Goal: Task Accomplishment & Management: Use online tool/utility

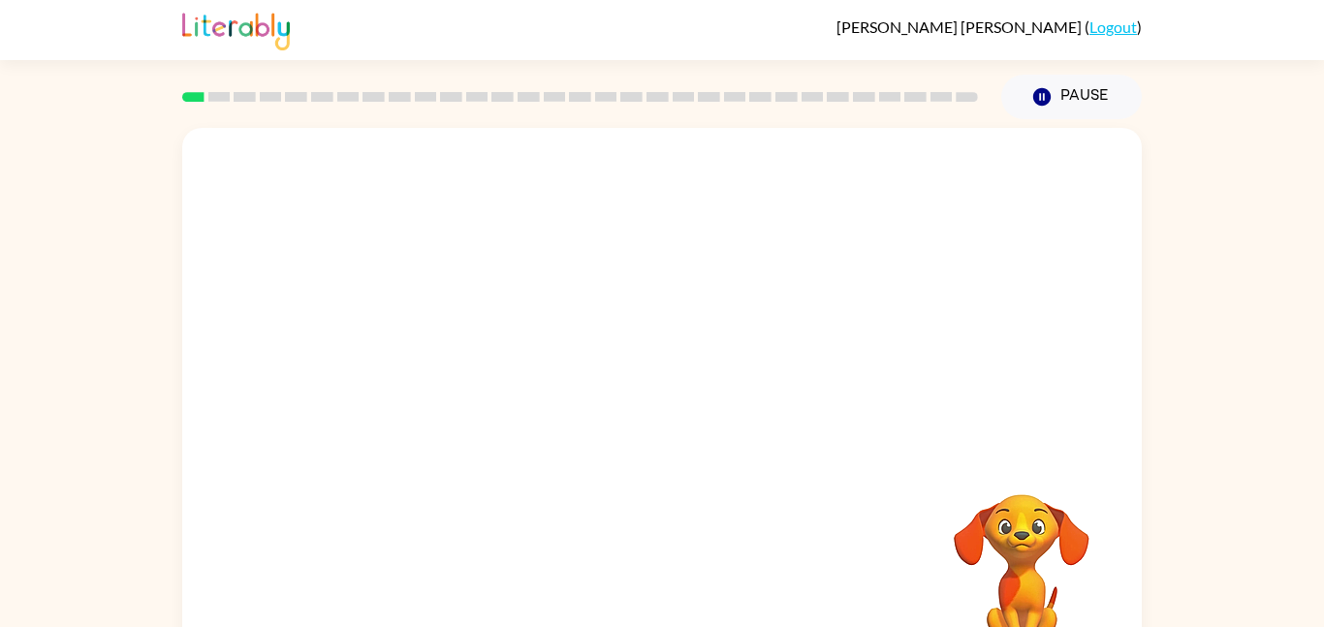
scroll to position [54, 0]
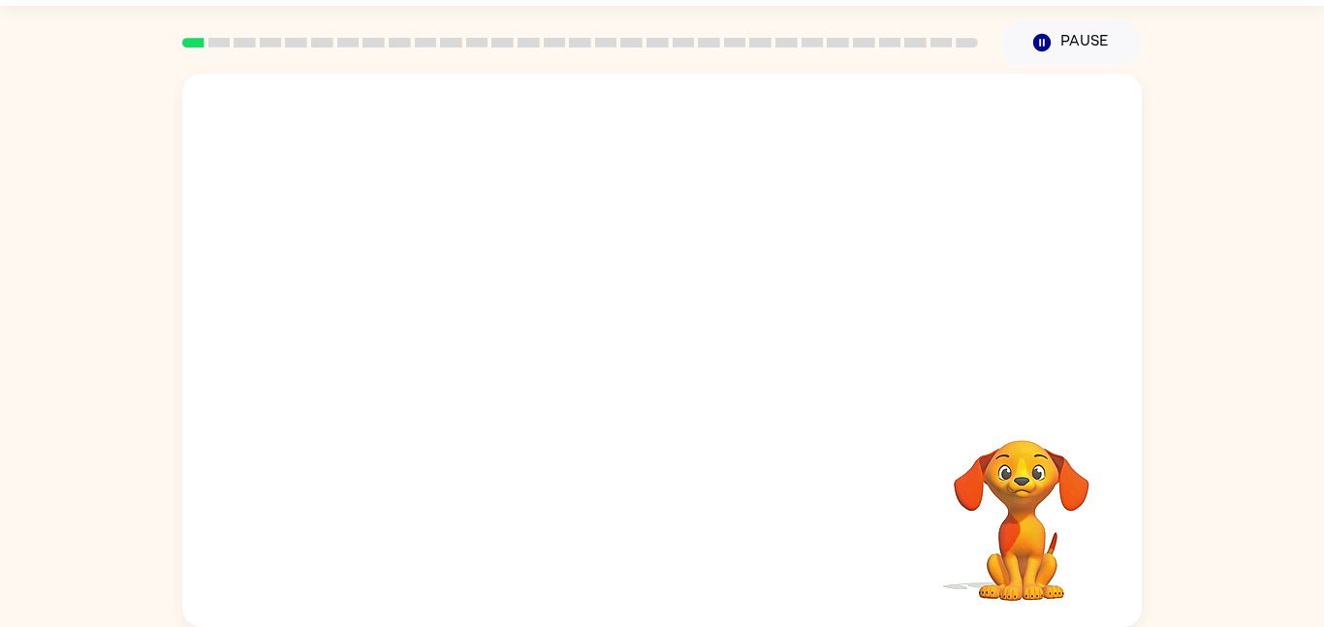
click at [986, 475] on video "Your browser must support playing .mp4 files to use Literably. Please try using…" at bounding box center [1022, 507] width 194 height 194
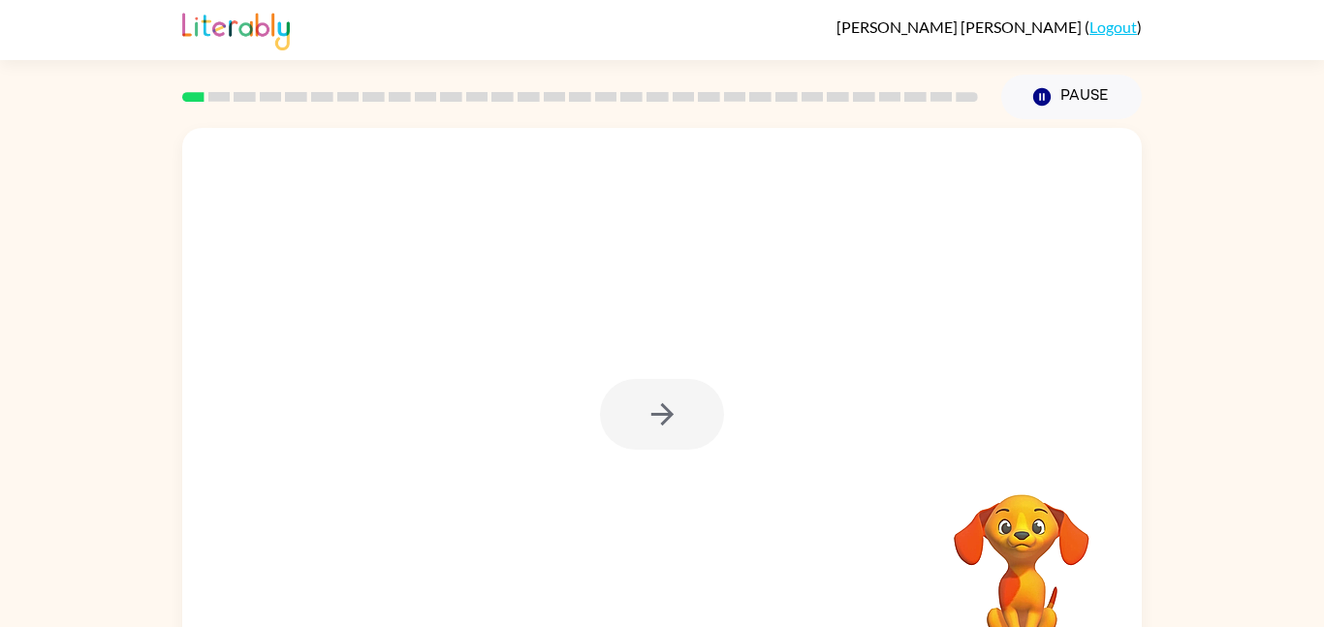
click at [644, 424] on div at bounding box center [662, 414] width 124 height 71
click at [659, 419] on div at bounding box center [662, 414] width 124 height 71
click at [669, 410] on div at bounding box center [662, 414] width 124 height 71
click at [669, 410] on icon "button" at bounding box center [662, 414] width 34 height 34
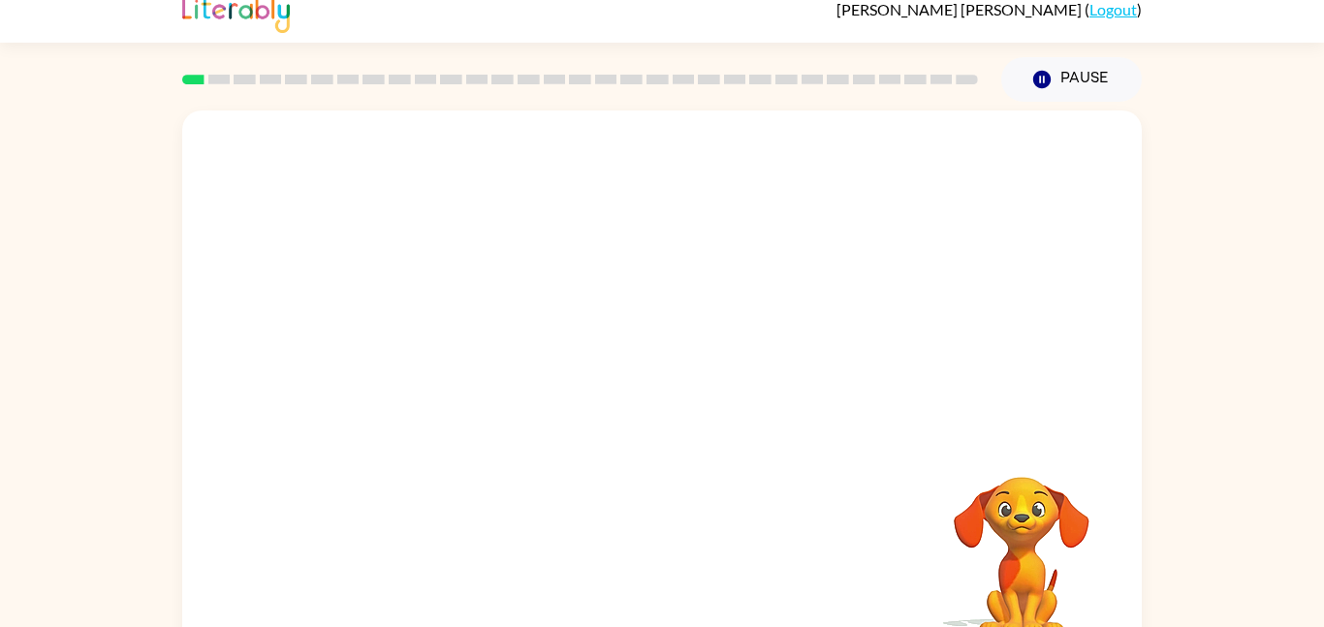
scroll to position [19, 0]
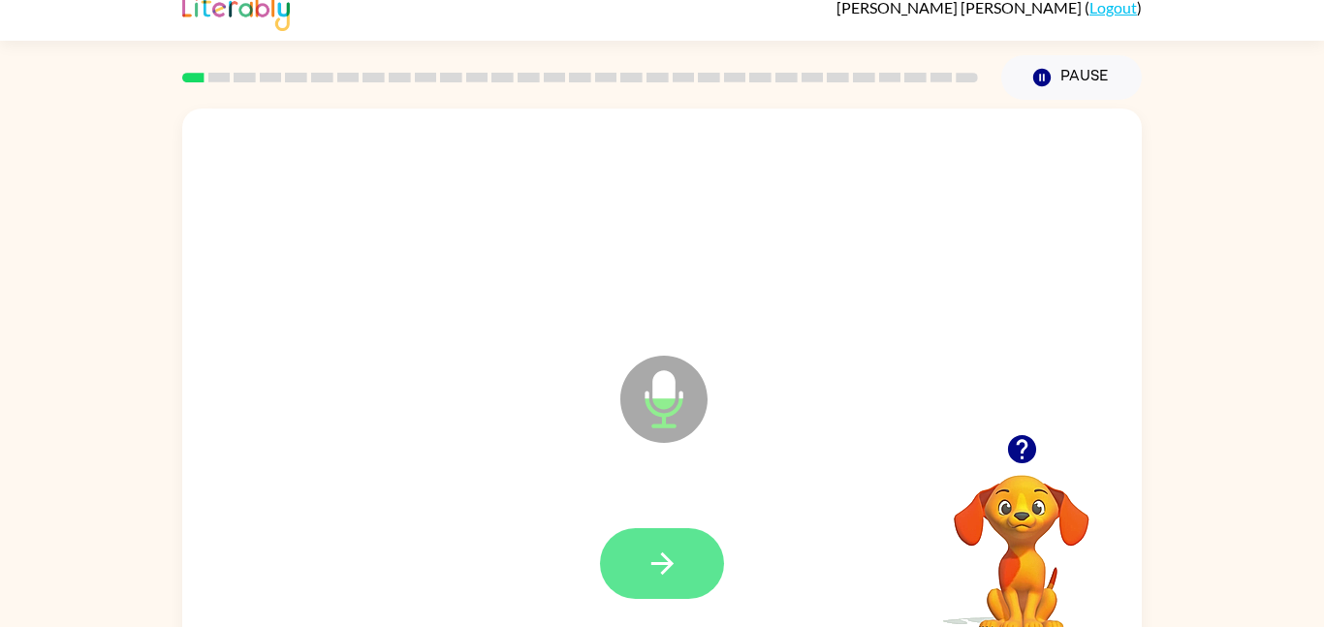
click at [663, 561] on icon "button" at bounding box center [662, 564] width 34 height 34
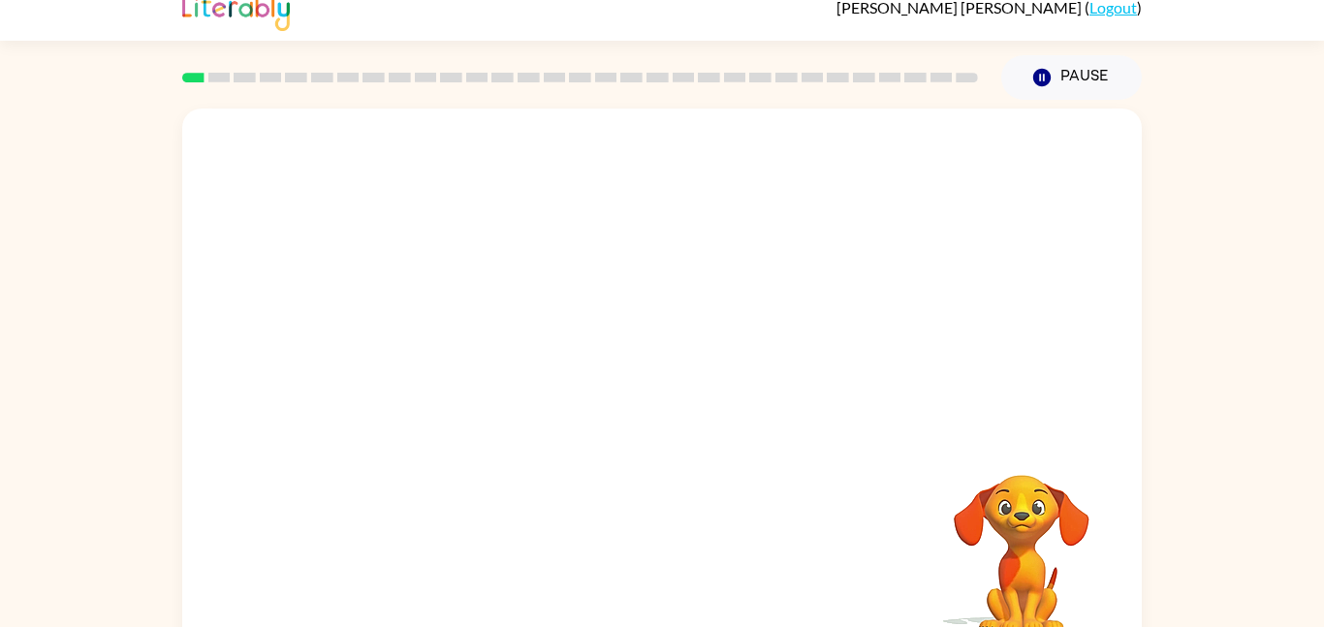
scroll to position [54, 0]
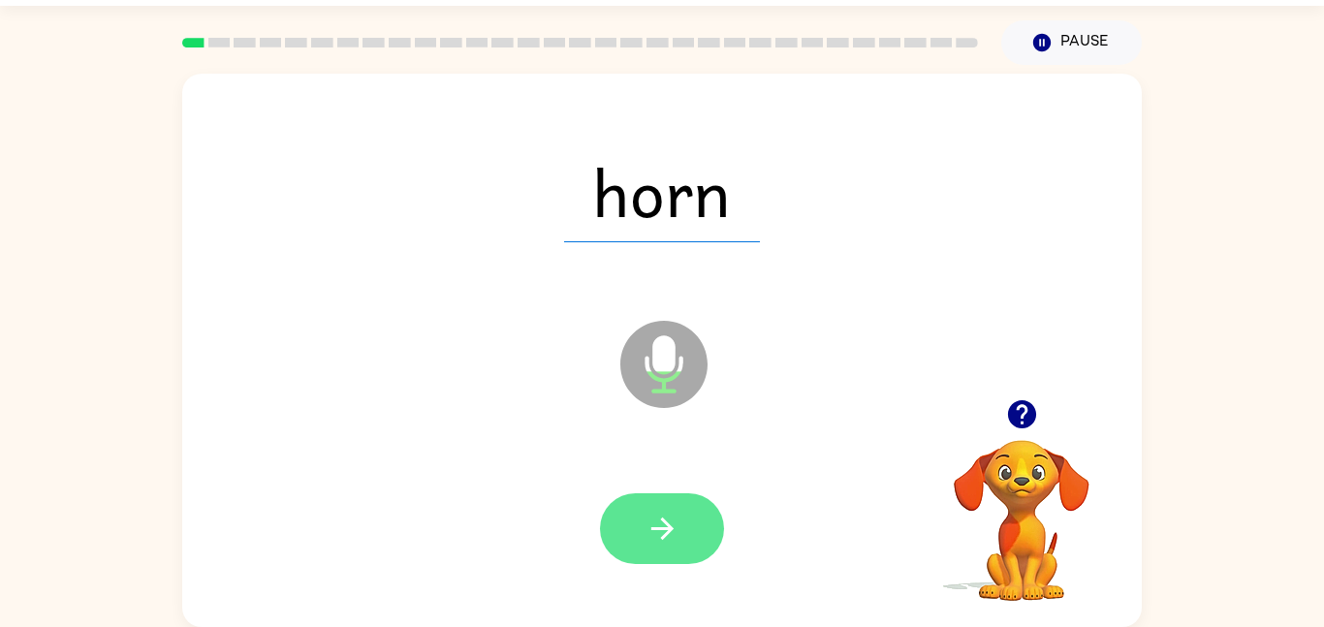
click at [689, 533] on button "button" at bounding box center [662, 528] width 124 height 71
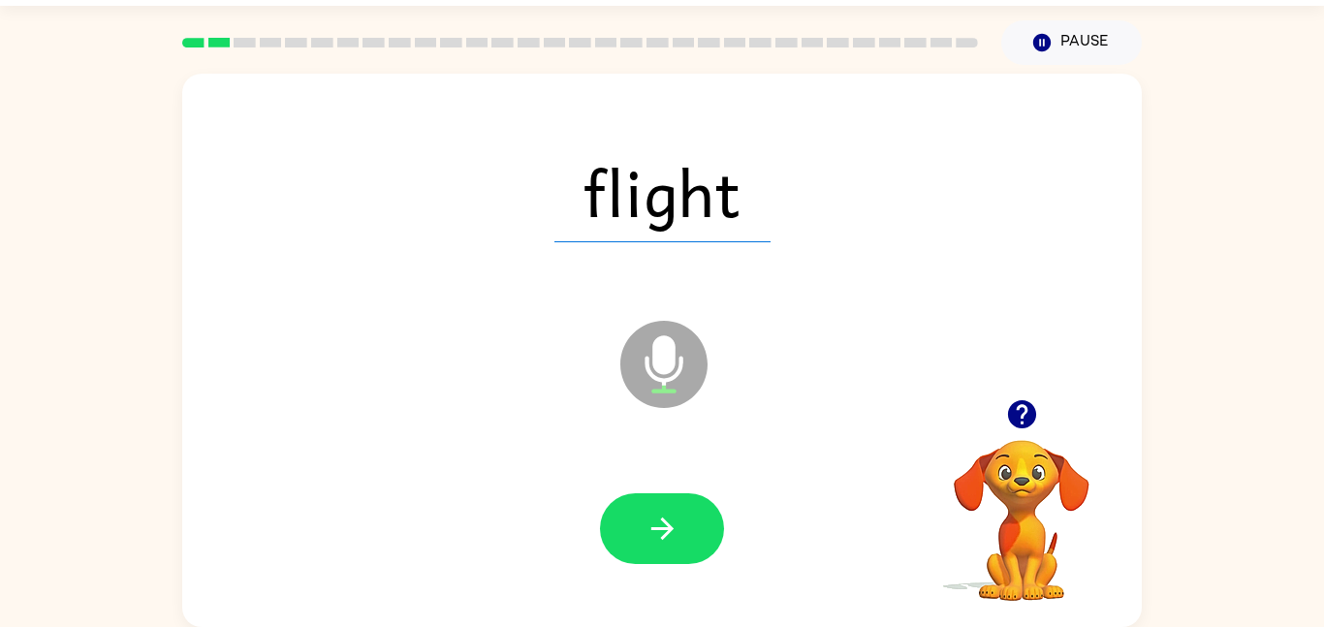
click at [689, 533] on button "button" at bounding box center [662, 528] width 124 height 71
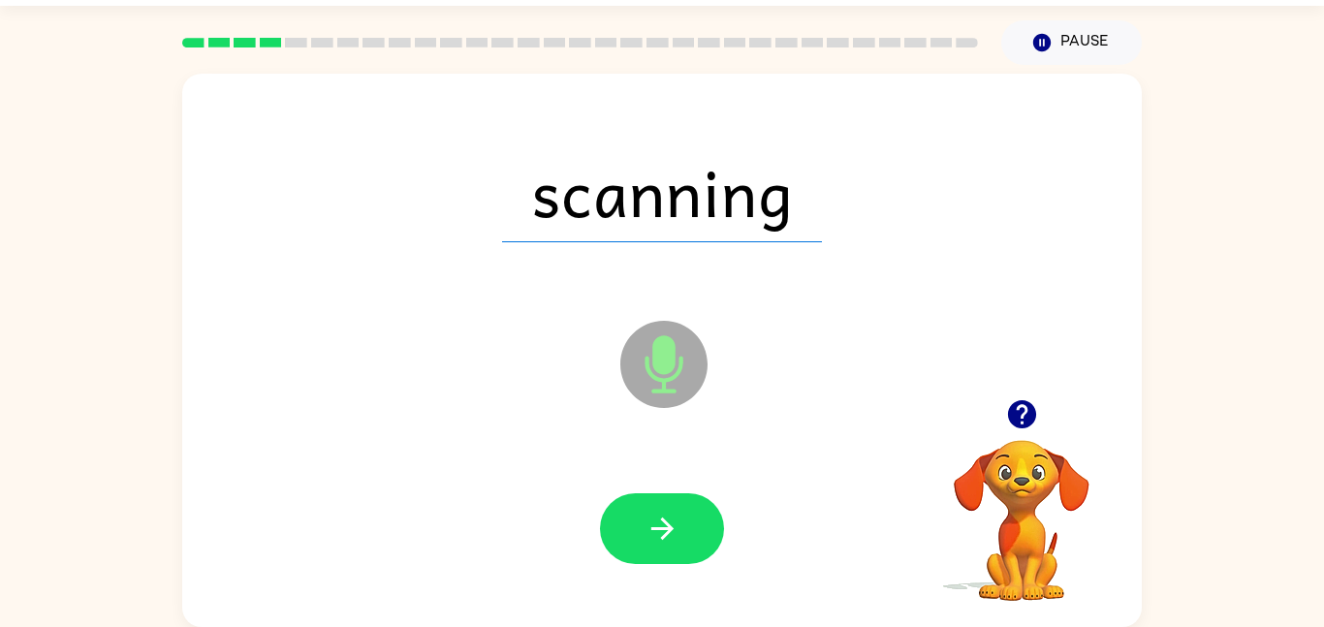
click at [689, 533] on button "button" at bounding box center [662, 528] width 124 height 71
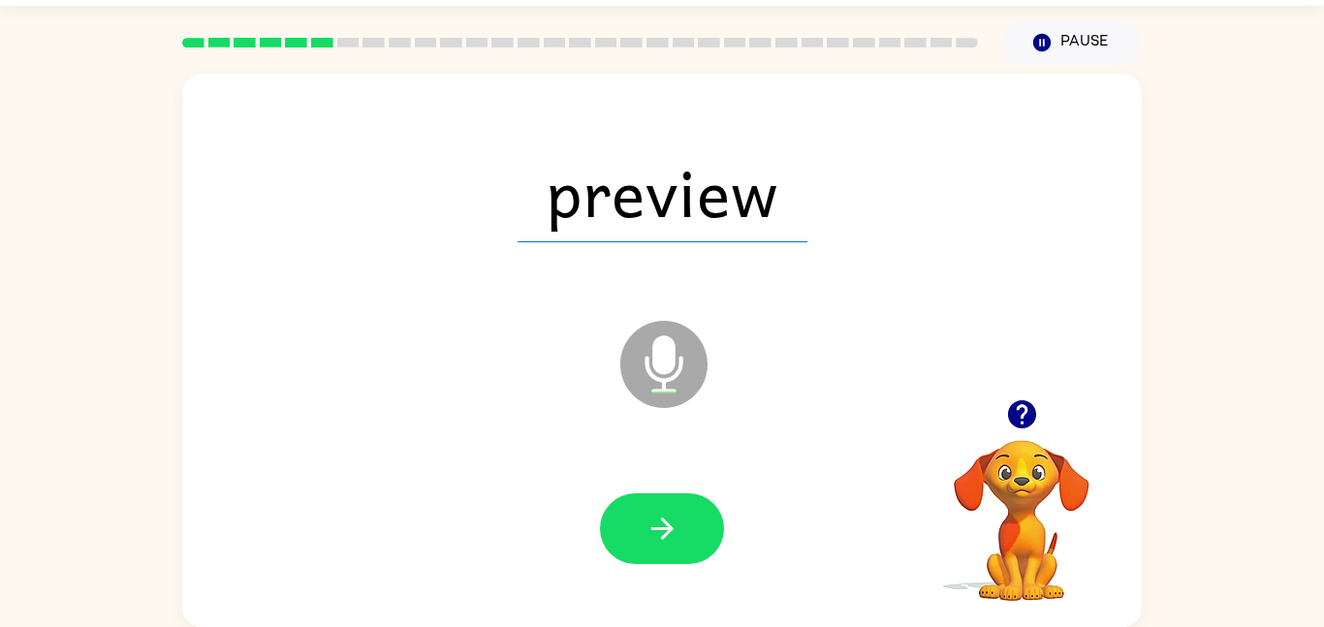
click at [689, 533] on button "button" at bounding box center [662, 528] width 124 height 71
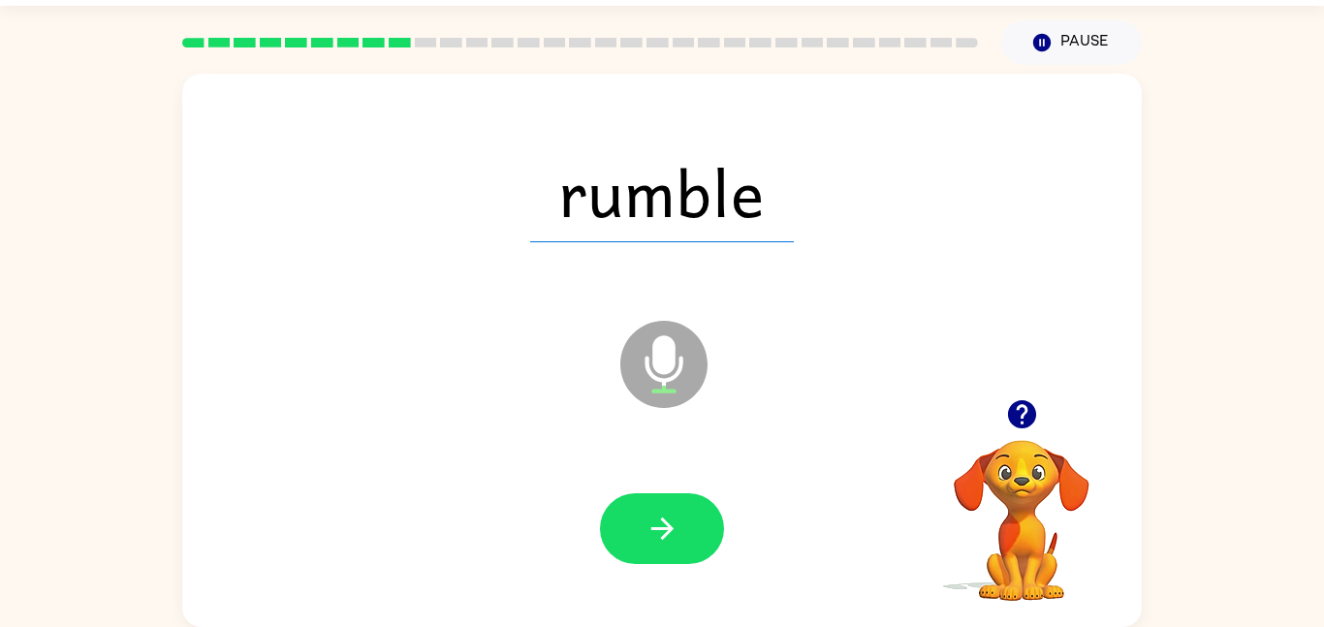
click at [689, 533] on button "button" at bounding box center [662, 528] width 124 height 71
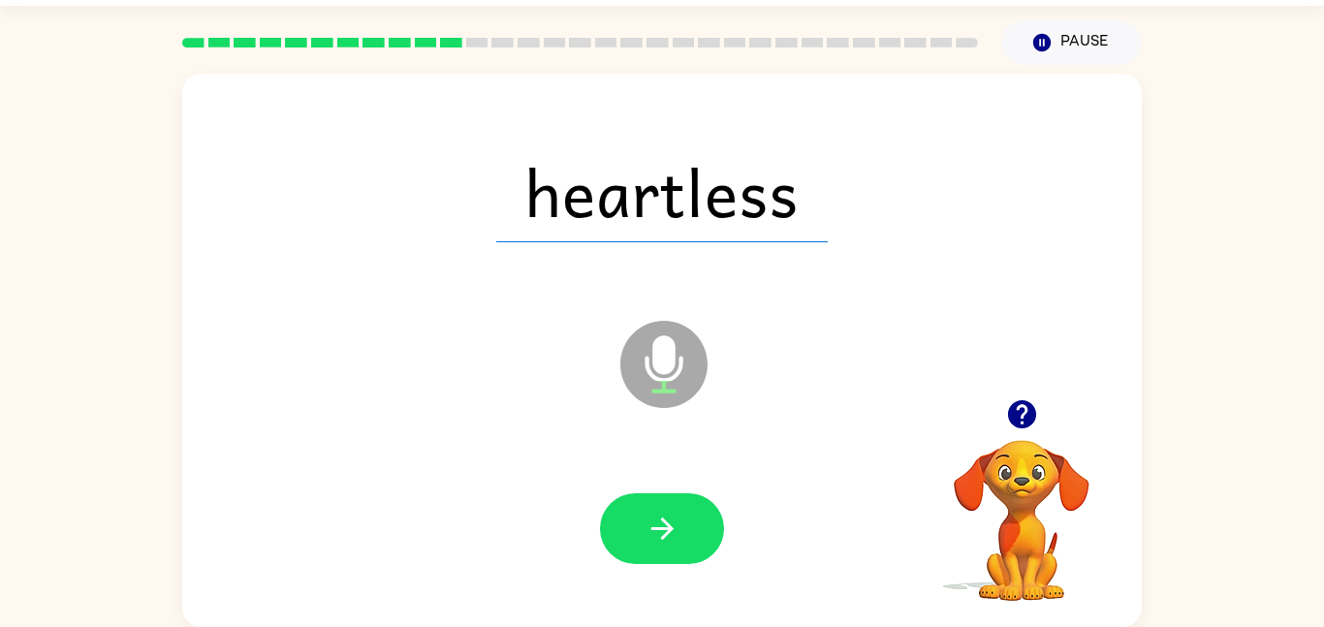
click at [689, 533] on button "button" at bounding box center [662, 528] width 124 height 71
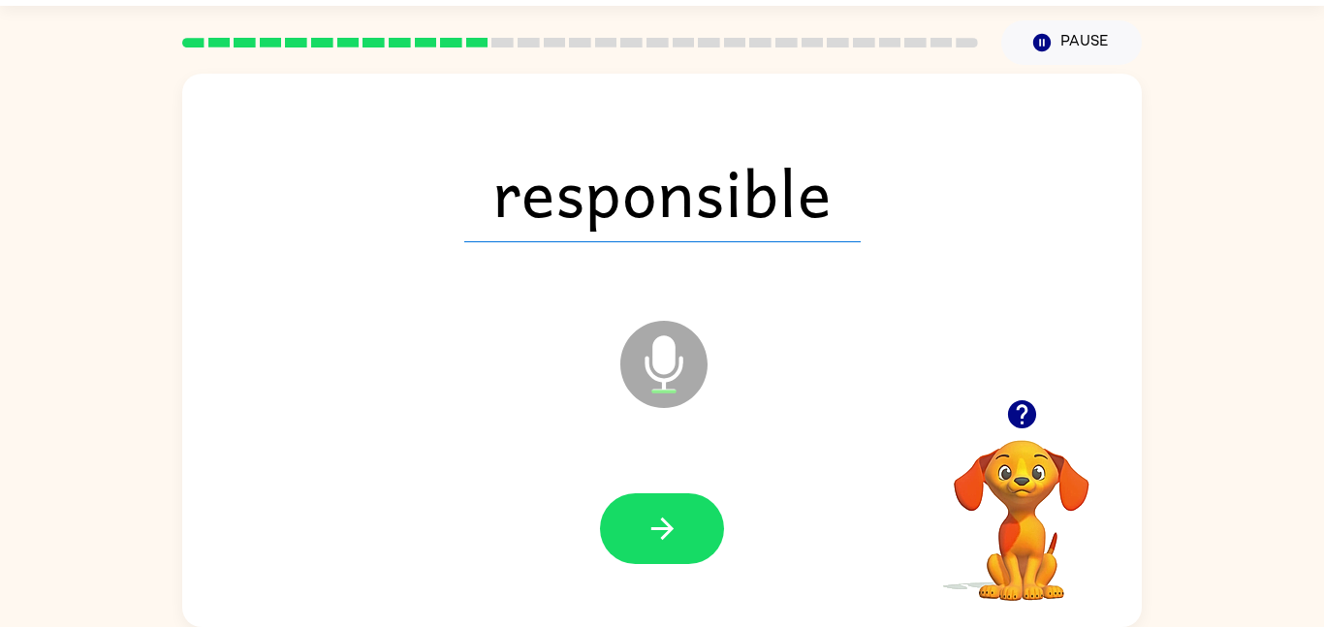
click at [689, 533] on button "button" at bounding box center [662, 528] width 124 height 71
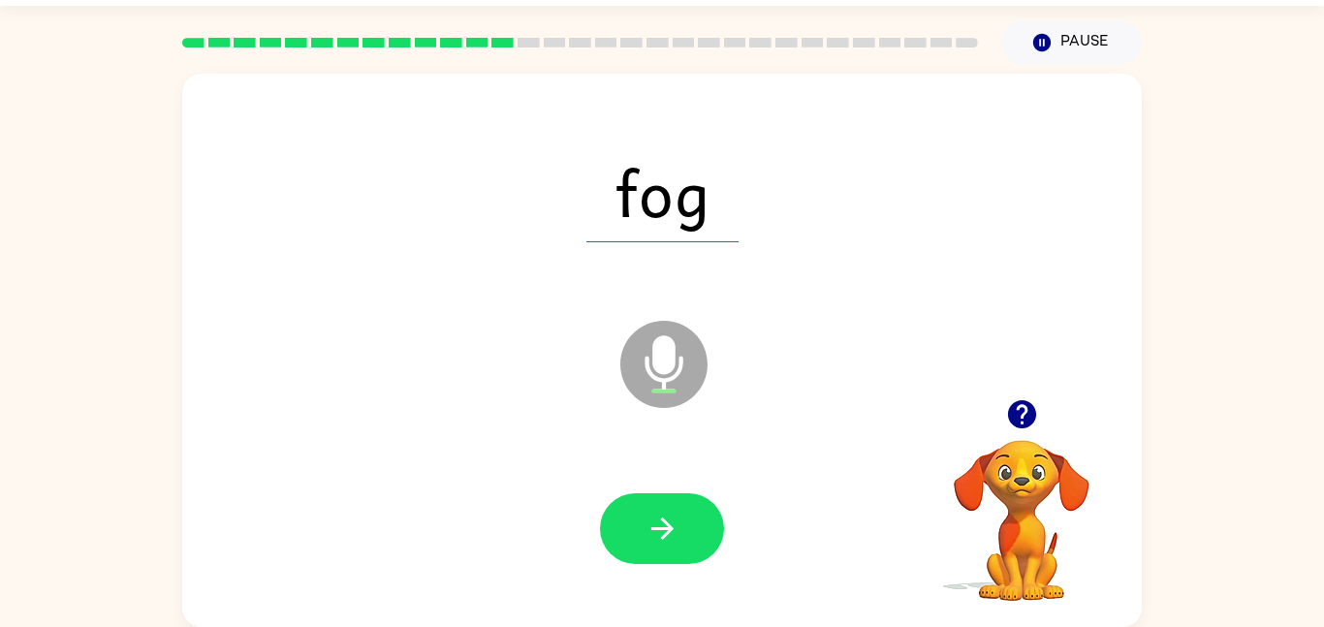
click at [689, 533] on button "button" at bounding box center [662, 528] width 124 height 71
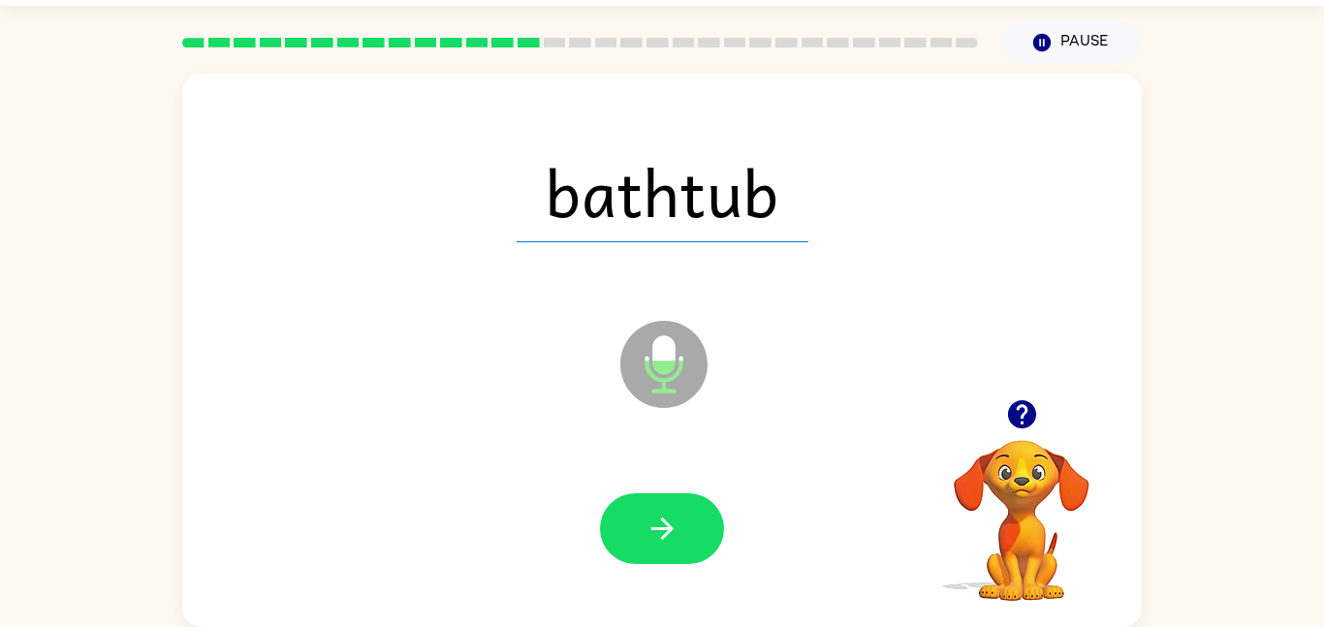
click at [689, 533] on button "button" at bounding box center [662, 528] width 124 height 71
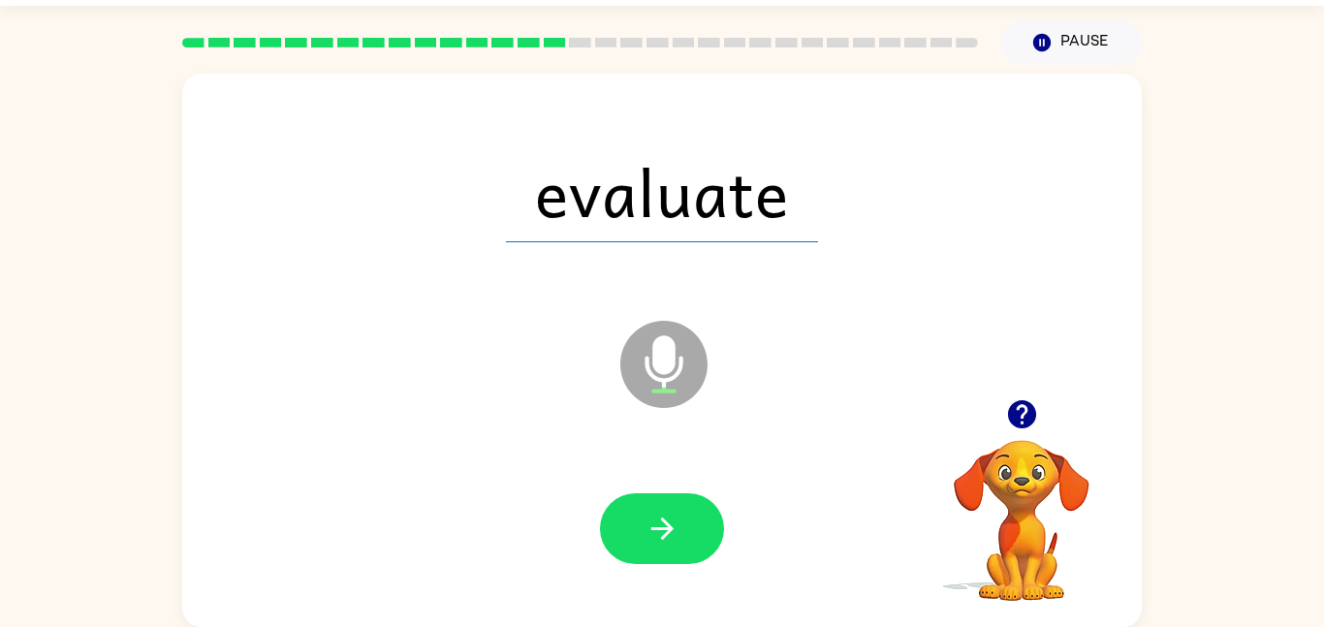
click at [689, 533] on button "button" at bounding box center [662, 528] width 124 height 71
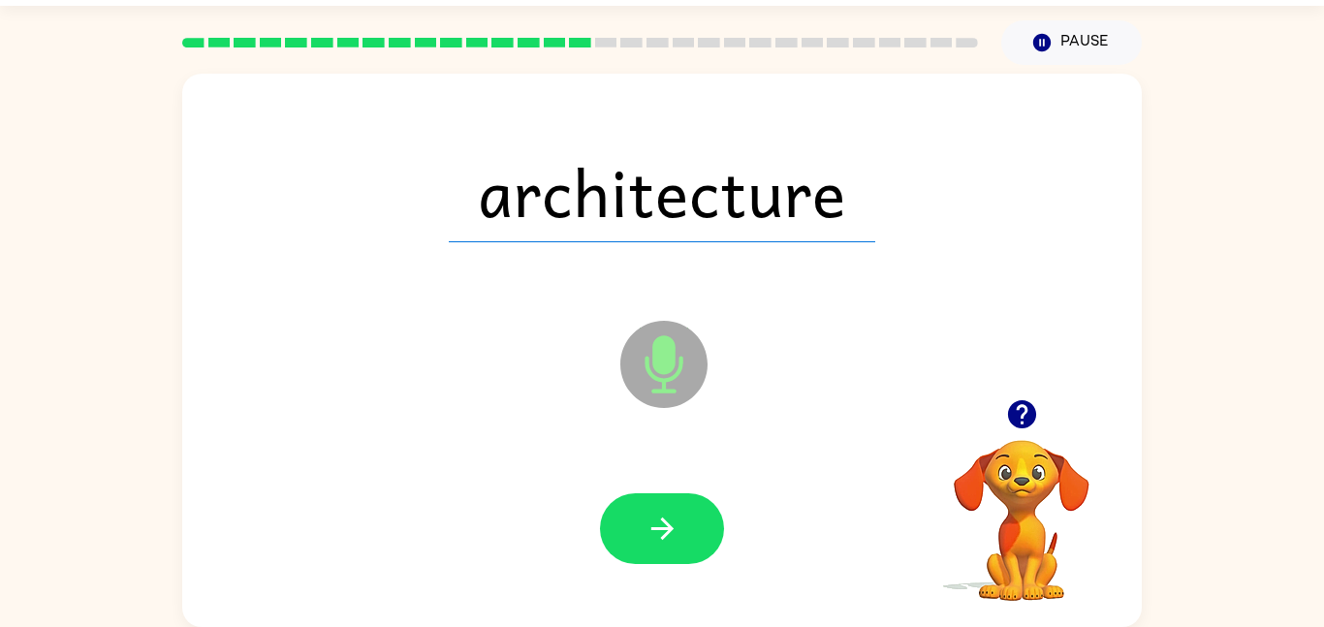
click at [689, 533] on button "button" at bounding box center [662, 528] width 124 height 71
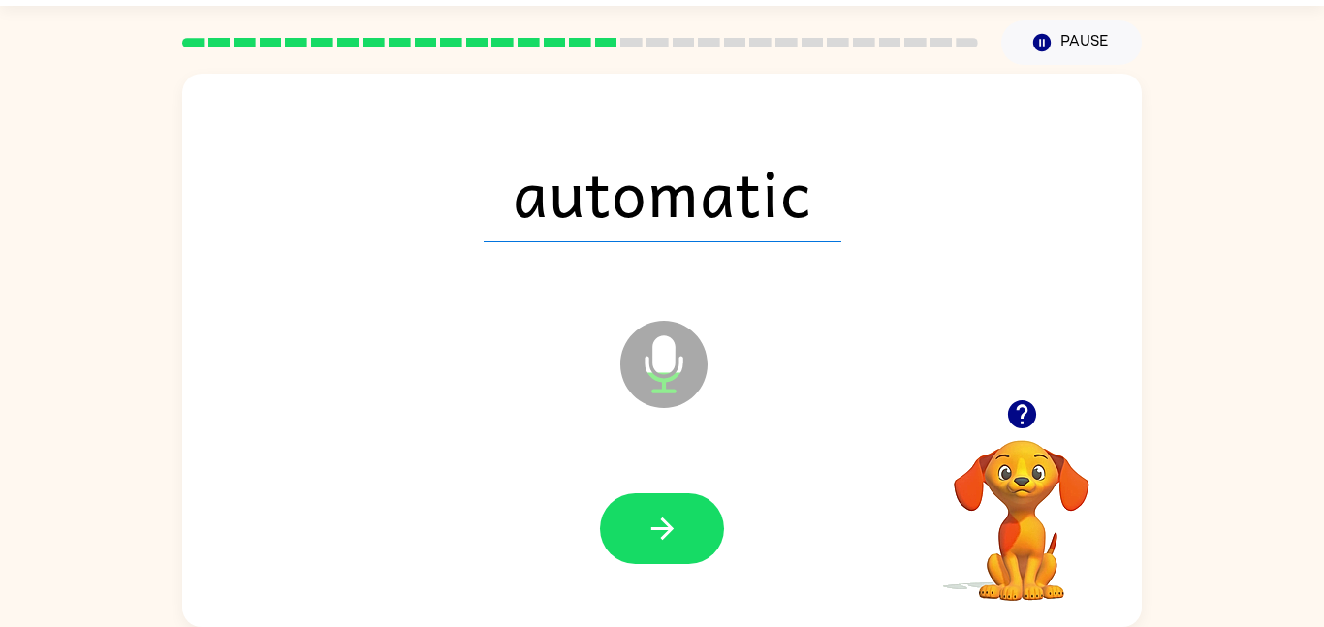
click at [689, 533] on button "button" at bounding box center [662, 528] width 124 height 71
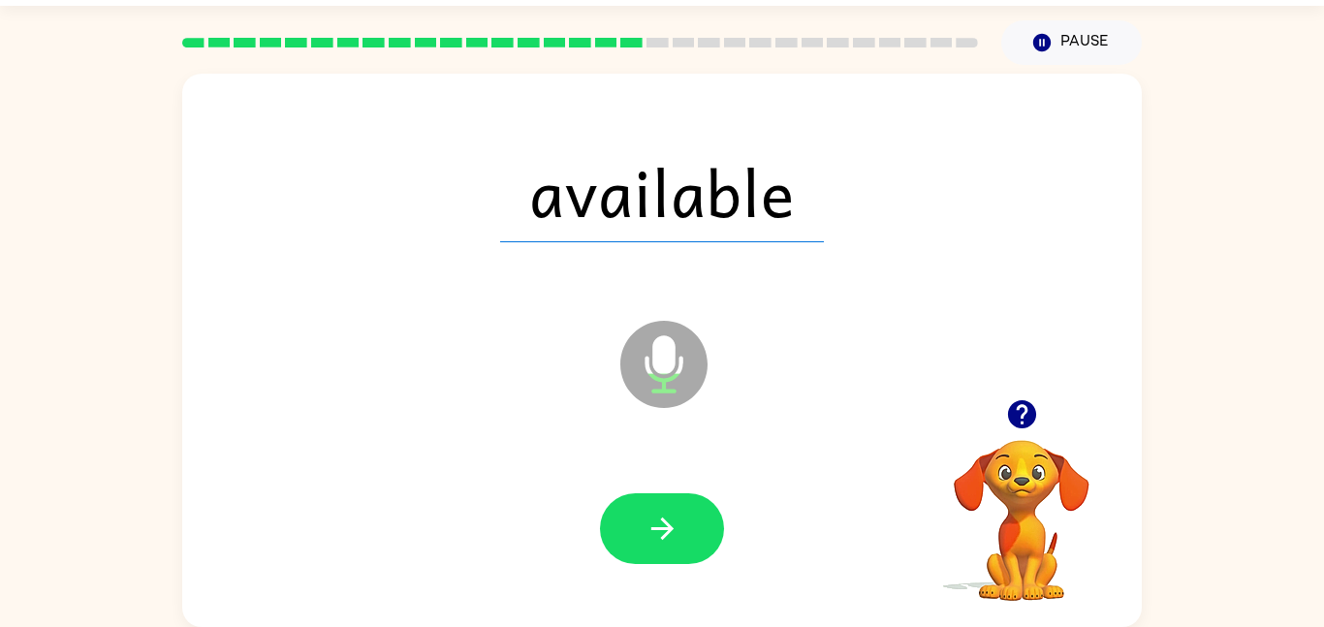
click at [689, 533] on button "button" at bounding box center [662, 528] width 124 height 71
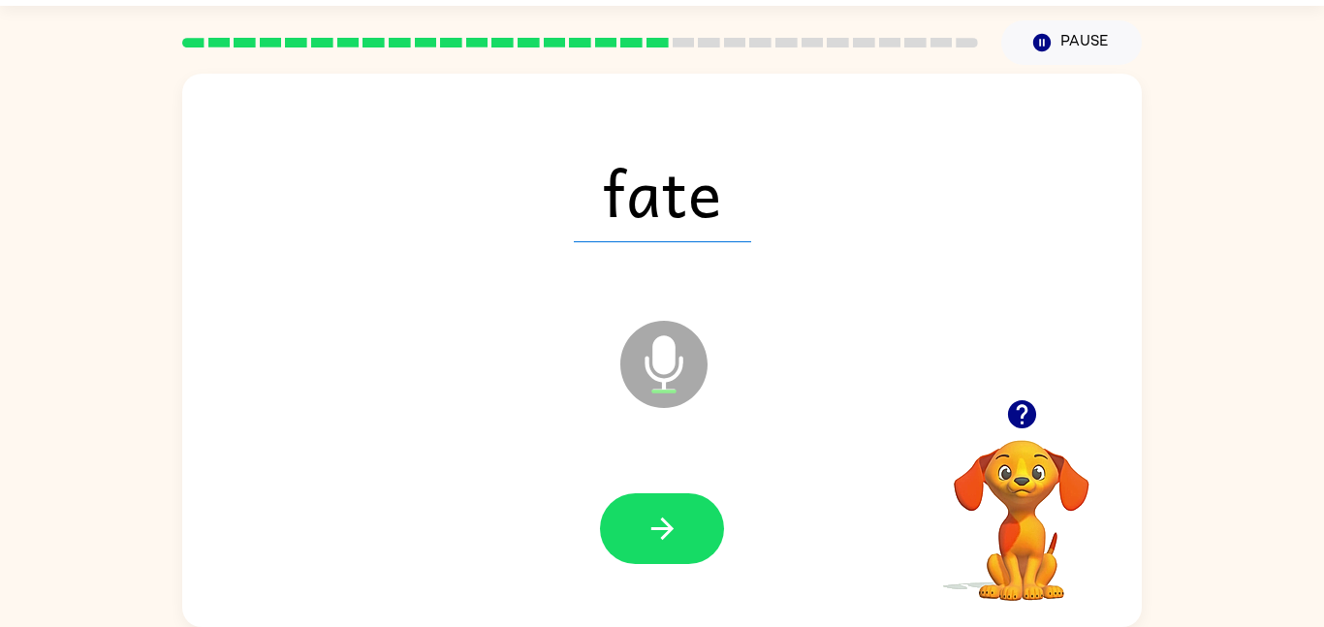
click at [689, 533] on button "button" at bounding box center [662, 528] width 124 height 71
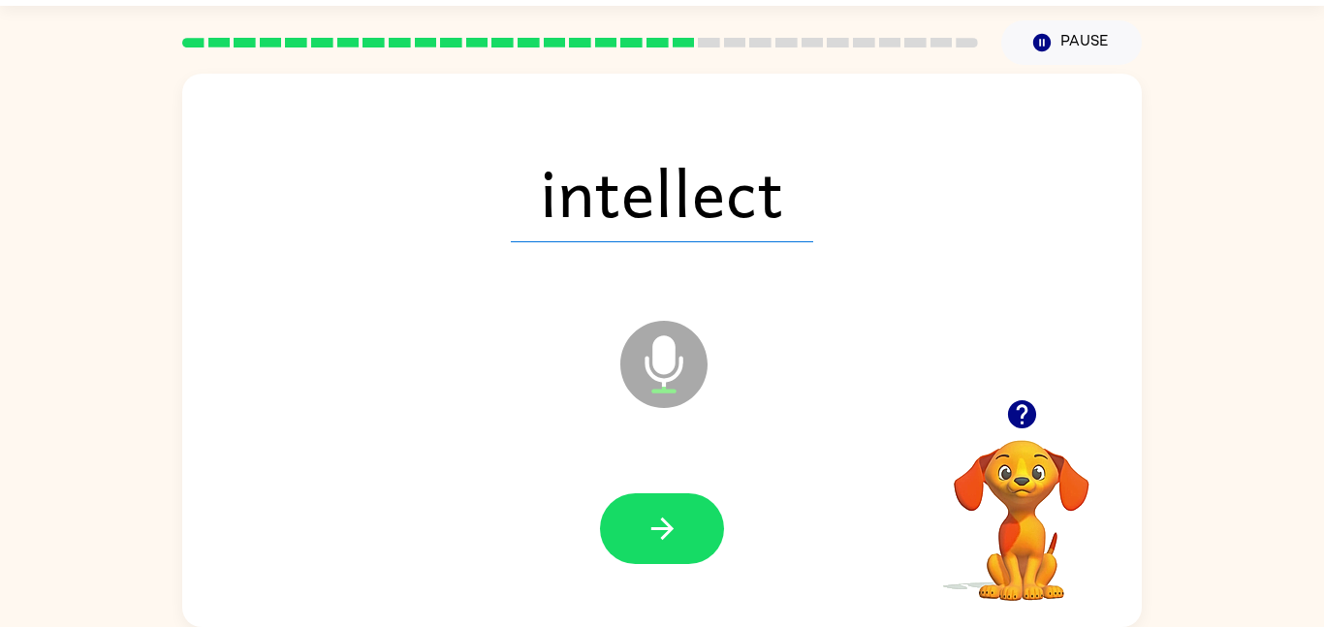
click at [689, 533] on button "button" at bounding box center [662, 528] width 124 height 71
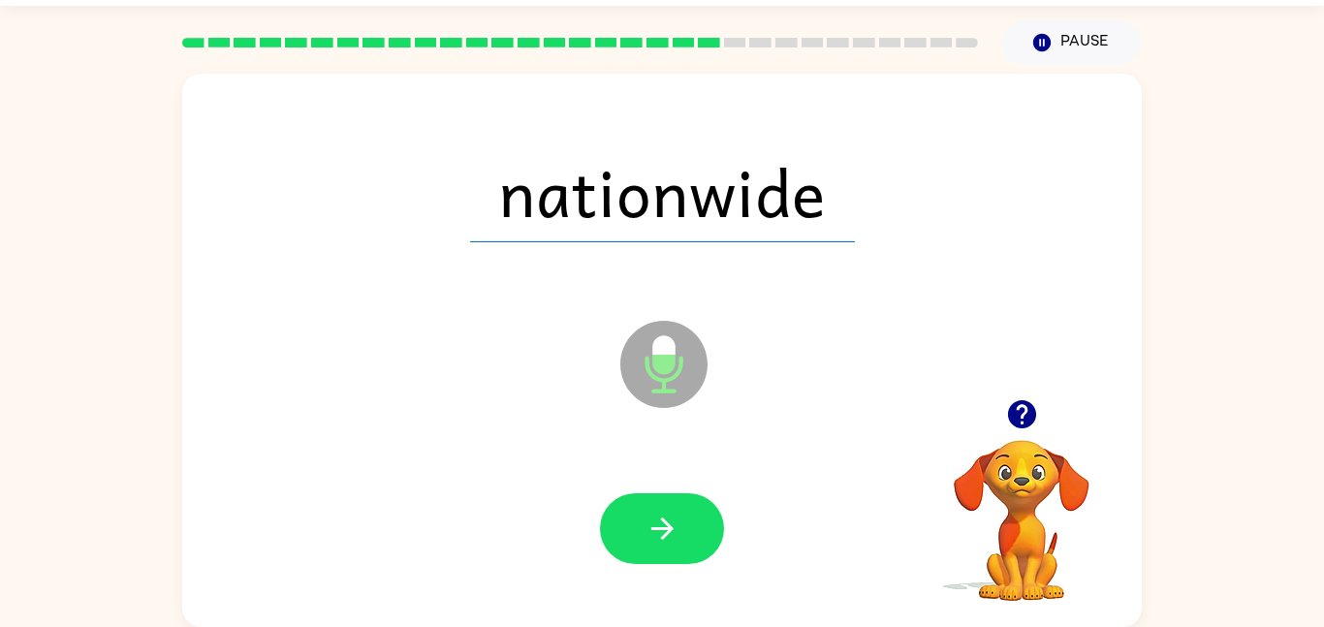
click at [689, 533] on button "button" at bounding box center [662, 528] width 124 height 71
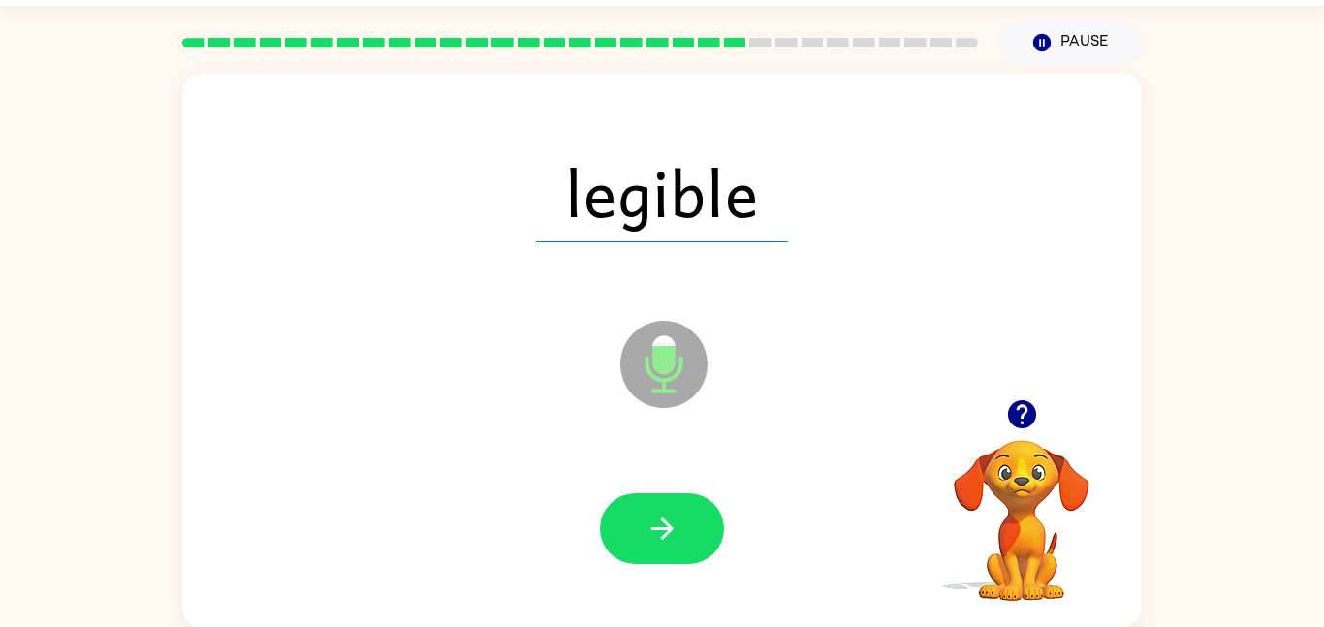
click at [689, 533] on button "button" at bounding box center [662, 528] width 124 height 71
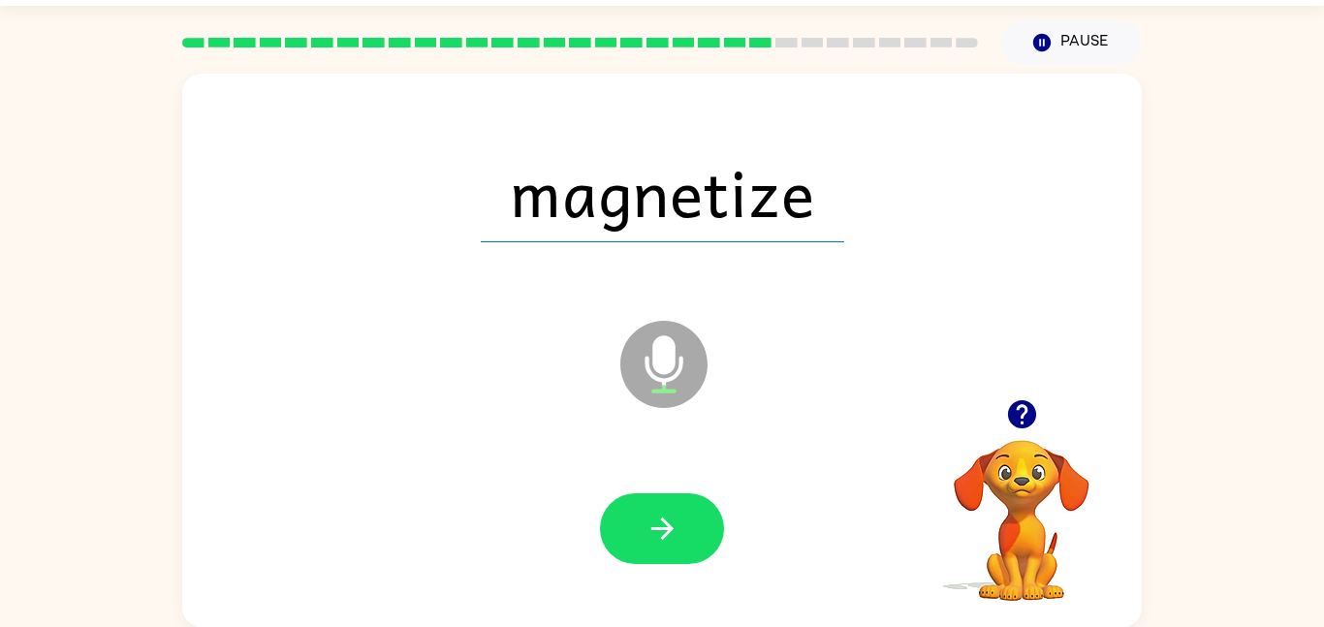
click at [689, 533] on button "button" at bounding box center [662, 528] width 124 height 71
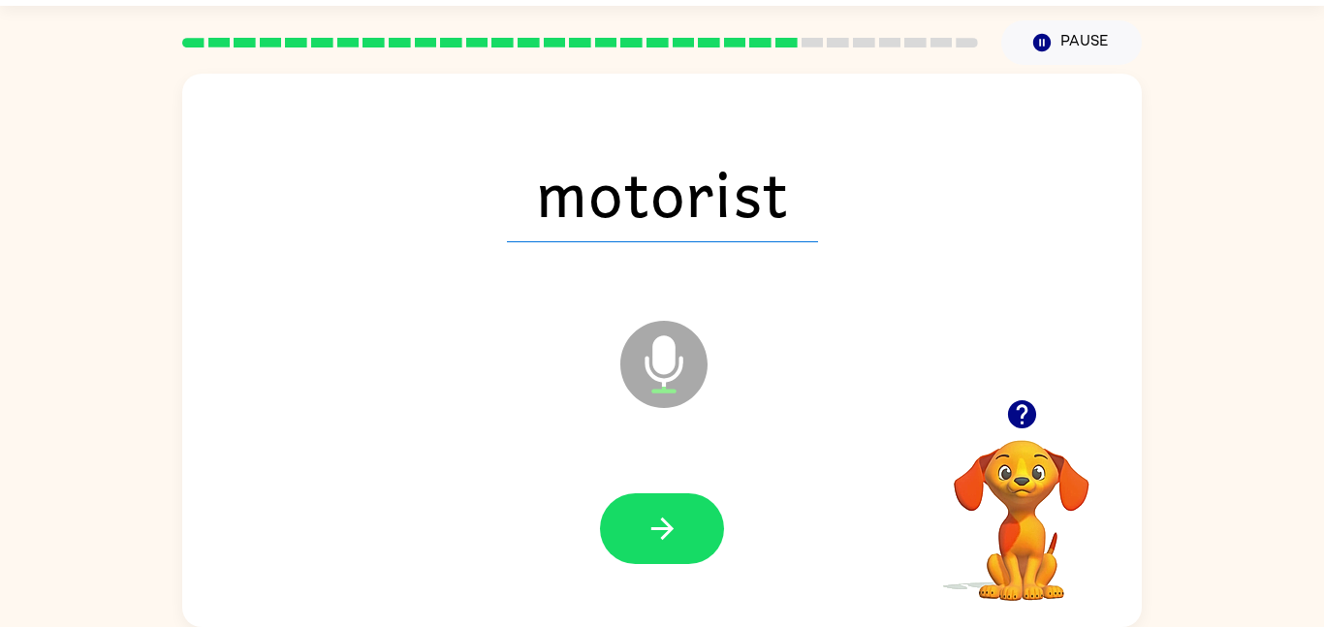
click at [689, 533] on button "button" at bounding box center [662, 528] width 124 height 71
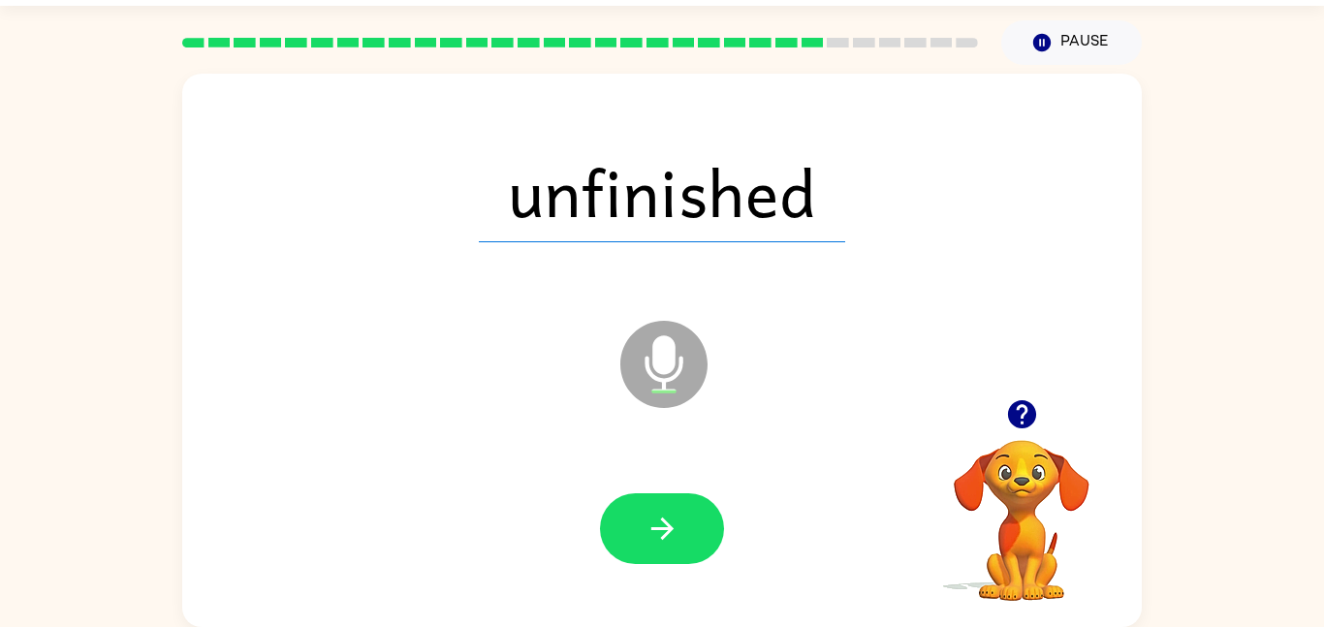
click at [689, 533] on button "button" at bounding box center [662, 528] width 124 height 71
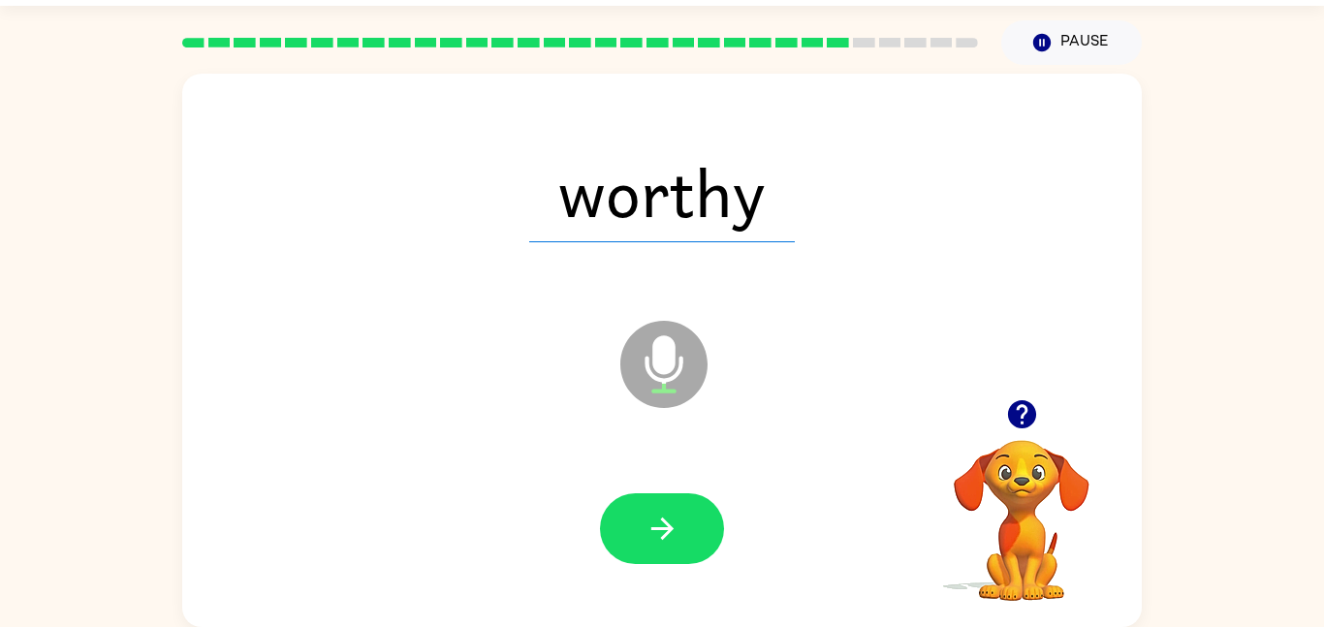
click at [689, 533] on button "button" at bounding box center [662, 528] width 124 height 71
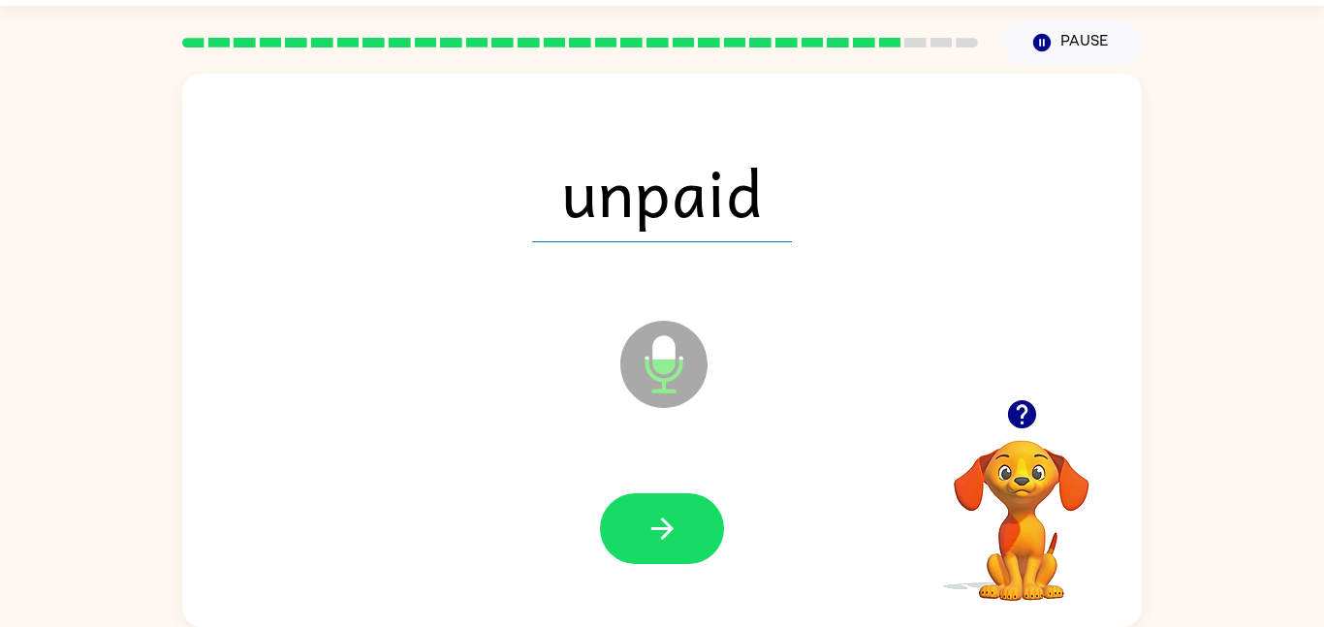
click at [689, 533] on button "button" at bounding box center [662, 528] width 124 height 71
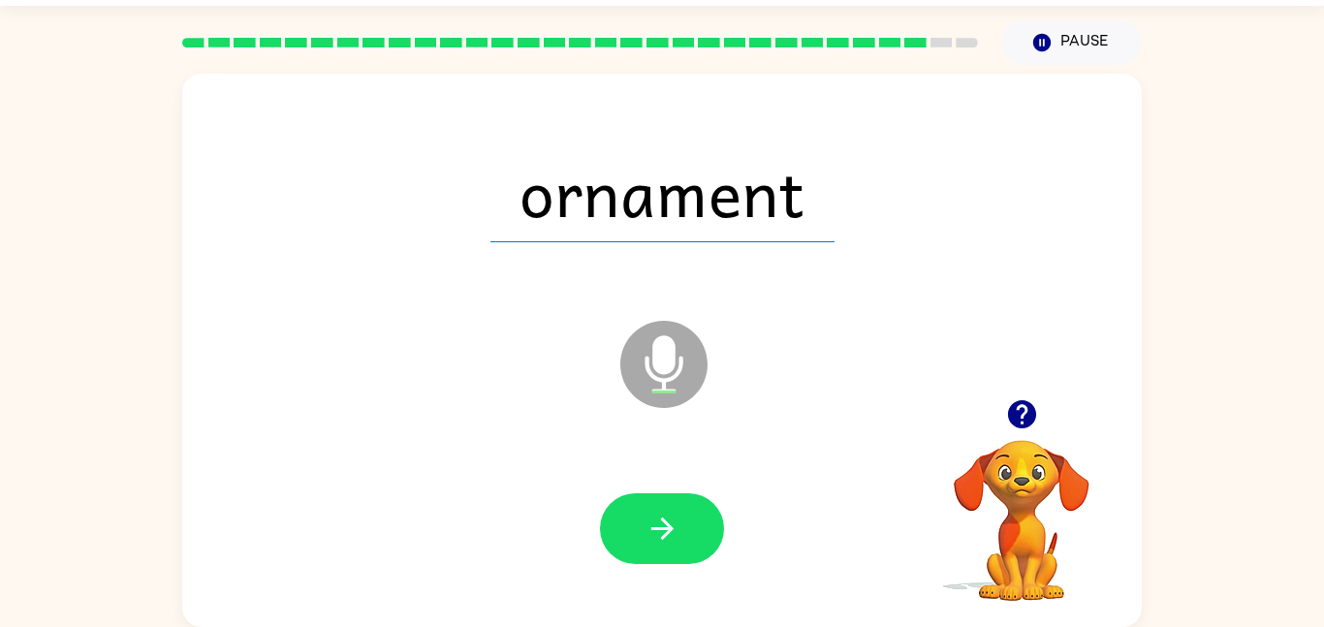
click at [689, 533] on button "button" at bounding box center [662, 528] width 124 height 71
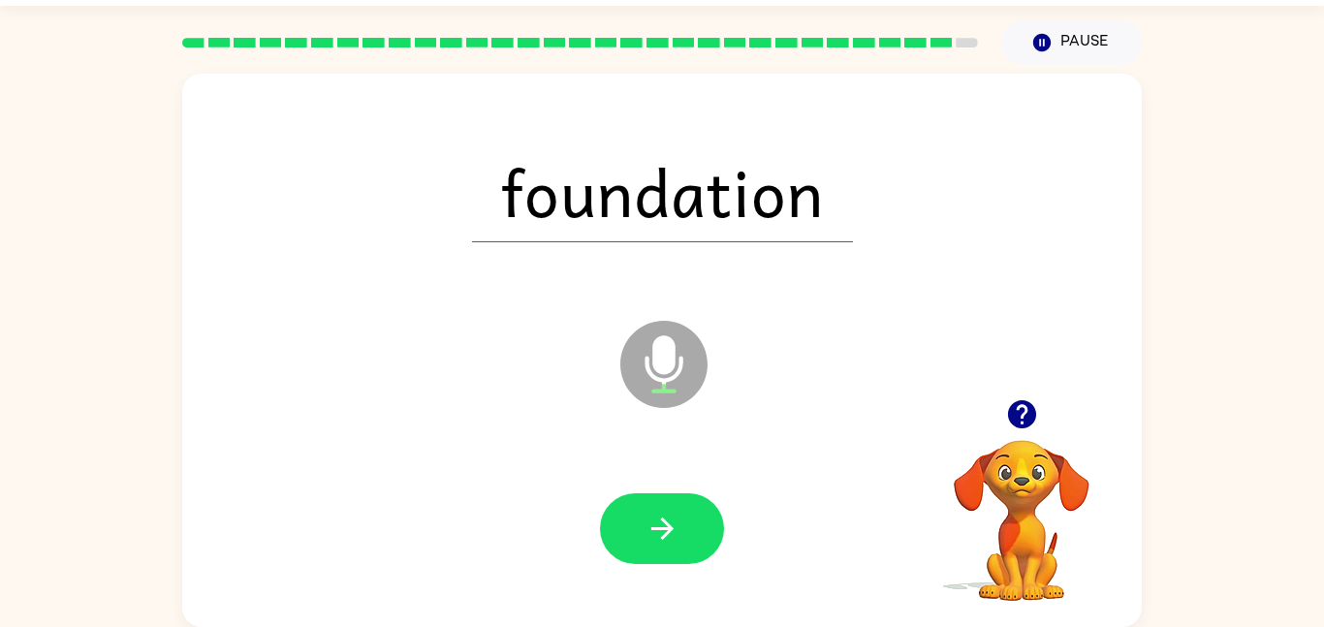
click at [689, 533] on button "button" at bounding box center [662, 528] width 124 height 71
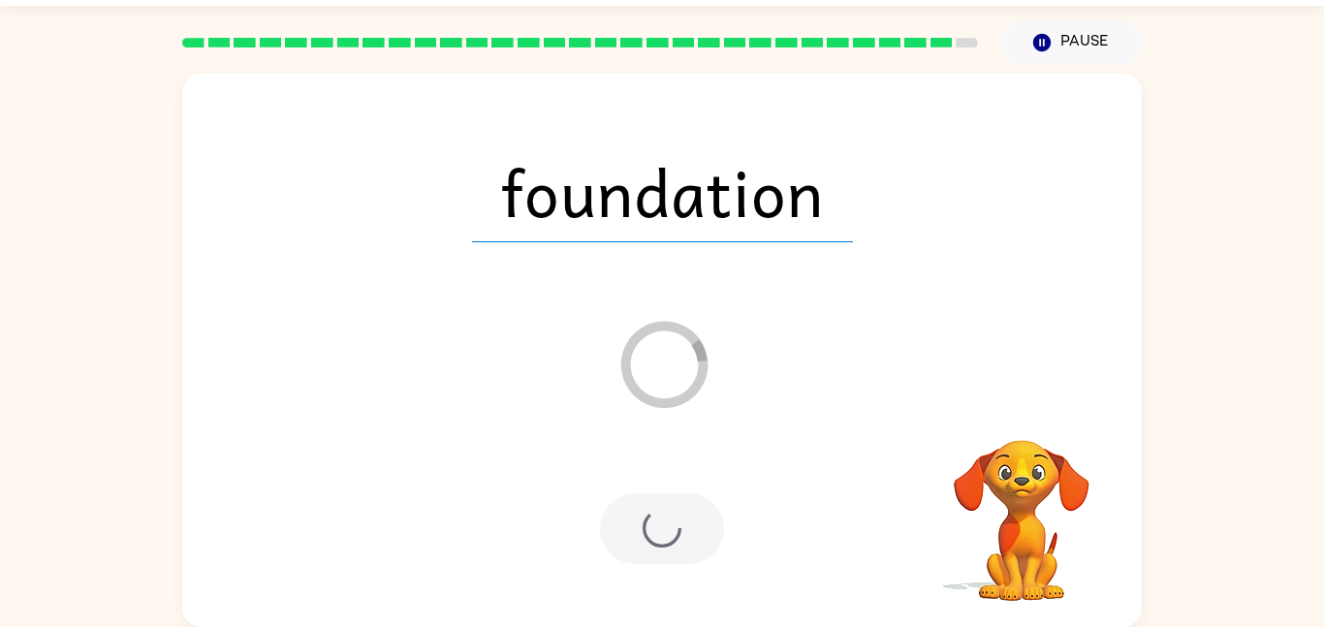
scroll to position [19, 0]
